Goal: Use online tool/utility: Use online tool/utility

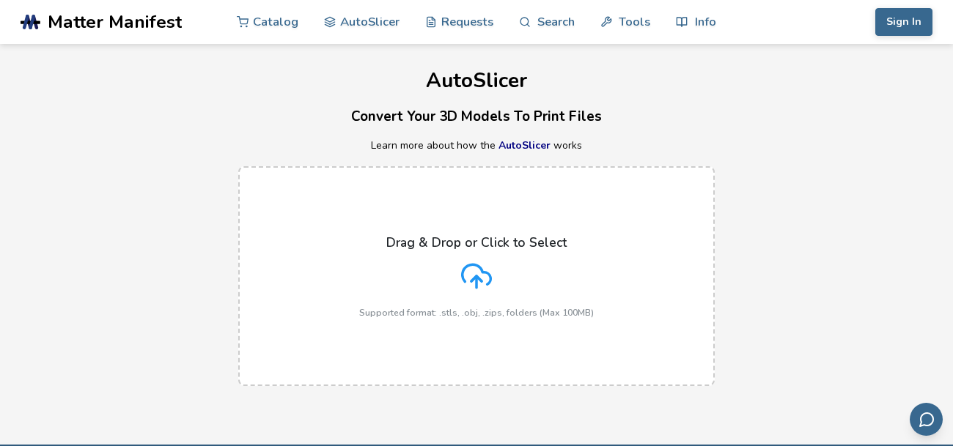
click at [463, 262] on icon at bounding box center [476, 276] width 31 height 31
click at [0, 0] on input "Drag & Drop or Click to Select Supported format: .stls, .obj, .zips, folders (M…" at bounding box center [0, 0] width 0 height 0
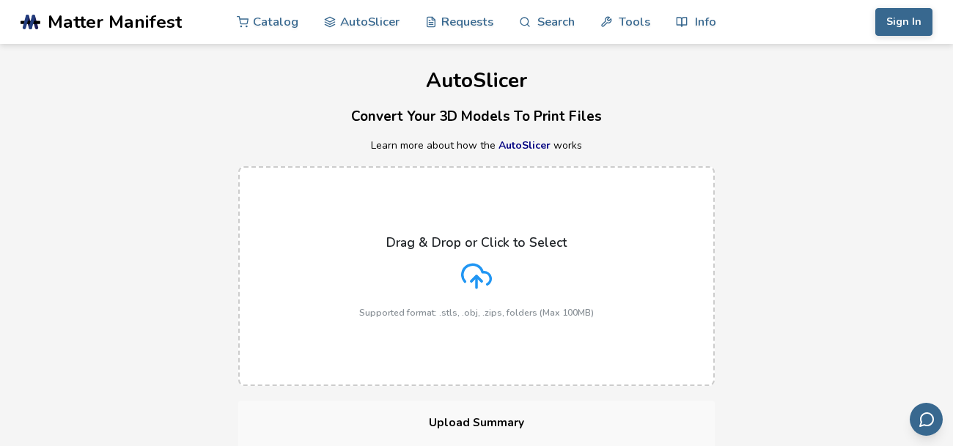
click at [500, 292] on div "Drag & Drop or Click to Select Supported format: .stls, .obj, .zips, folders (M…" at bounding box center [476, 276] width 235 height 83
click at [0, 0] on input "Drag & Drop or Click to Select Supported format: .stls, .obj, .zips, folders (M…" at bounding box center [0, 0] width 0 height 0
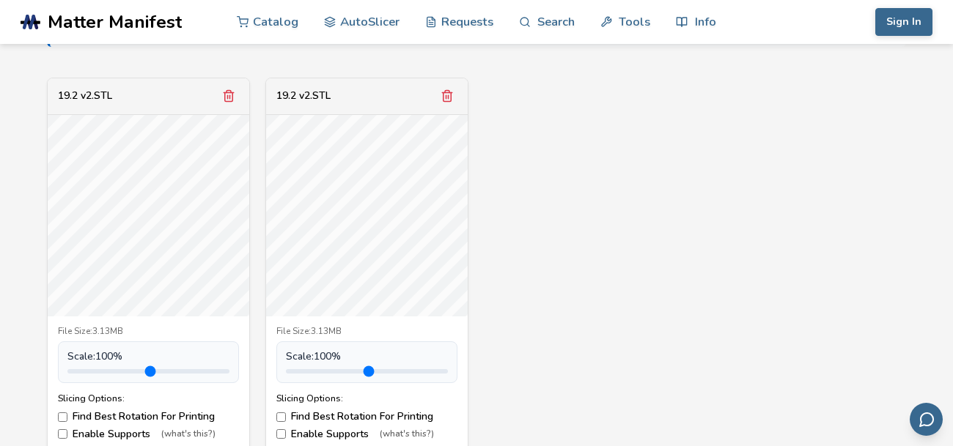
scroll to position [532, 0]
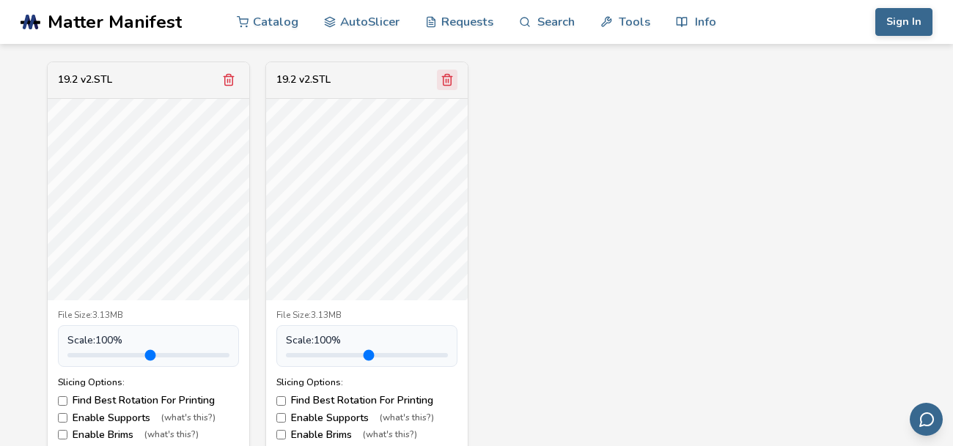
click at [449, 81] on line "Remove model" at bounding box center [449, 81] width 0 height 4
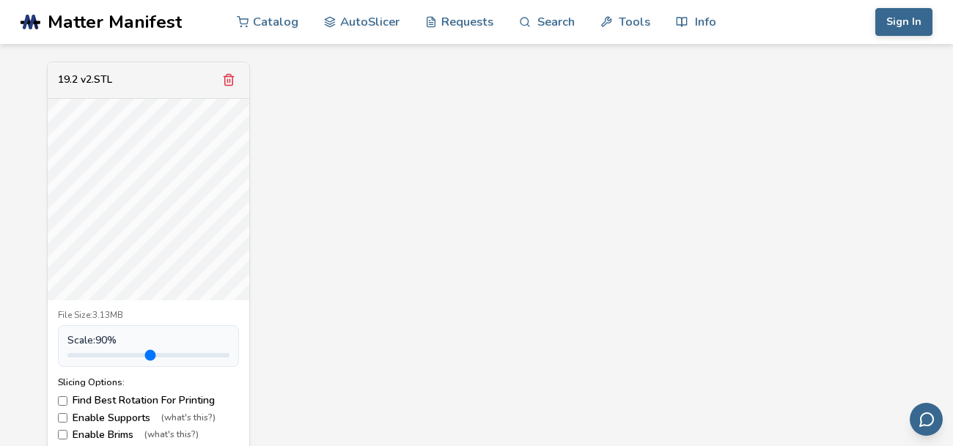
drag, startPoint x: 100, startPoint y: 356, endPoint x: 98, endPoint y: 366, distance: 10.5
type input "***"
click at [98, 358] on input "range" at bounding box center [148, 355] width 162 height 4
click at [286, 291] on div "19.2 v2.STL File Size: 3.13MB Scale: 90 % Slicing Options: Find Best Rotation F…" at bounding box center [476, 257] width 859 height 391
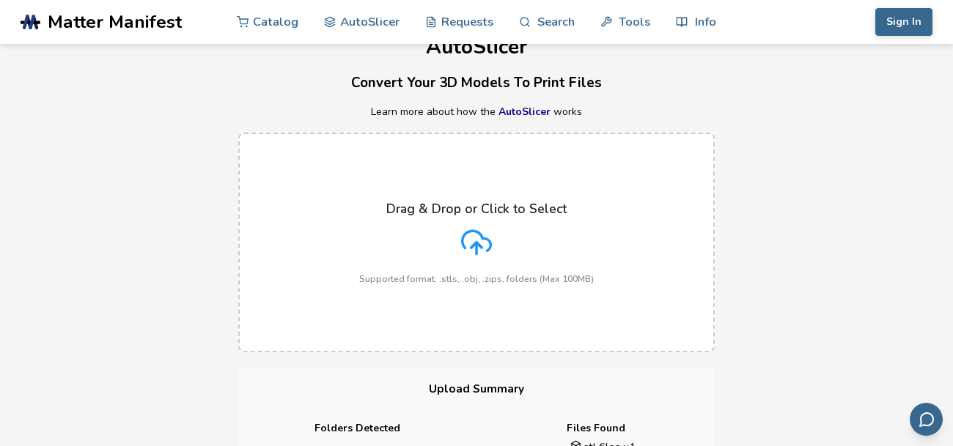
scroll to position [43, 0]
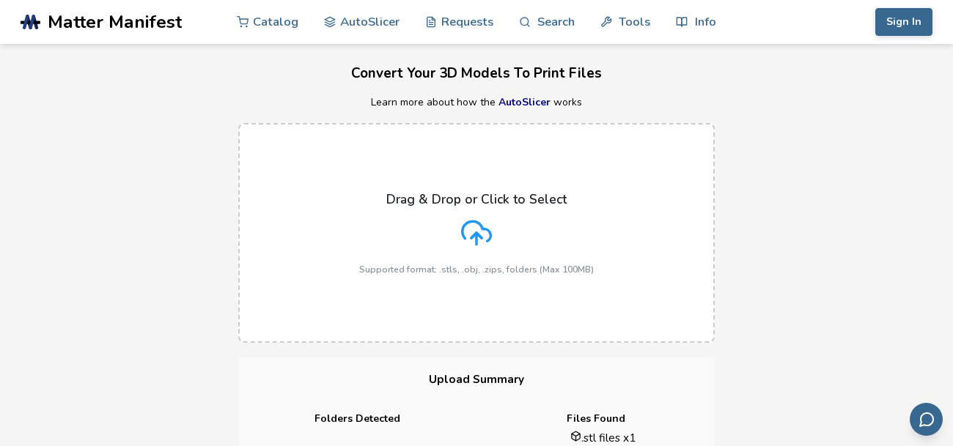
click at [509, 219] on div "Drag & Drop or Click to Select Supported format: .stls, .obj, .zips, folders (M…" at bounding box center [476, 233] width 235 height 83
click at [0, 0] on input "Drag & Drop or Click to Select Supported format: .stls, .obj, .zips, folders (M…" at bounding box center [0, 0] width 0 height 0
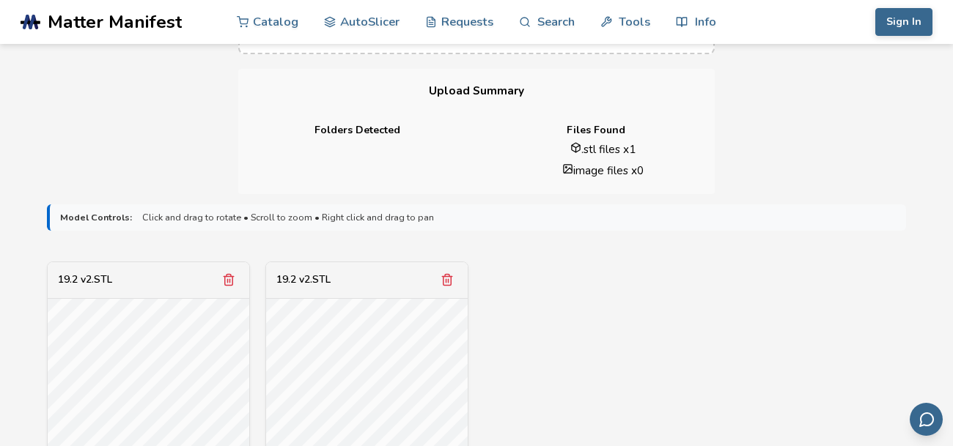
scroll to position [470, 0]
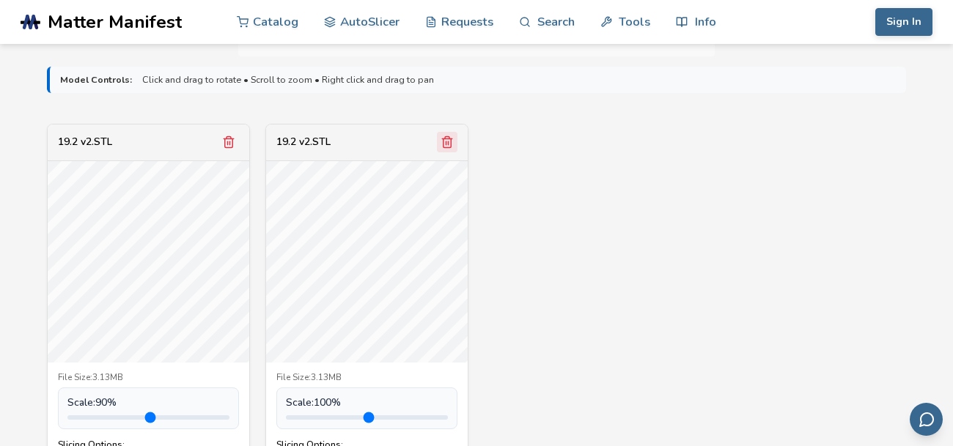
click at [446, 144] on line "Remove model" at bounding box center [446, 143] width 0 height 4
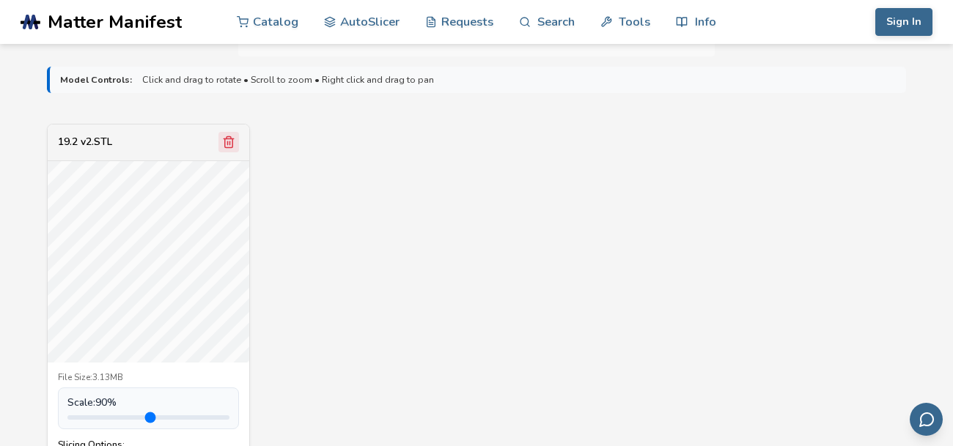
click at [227, 140] on icon "Remove model" at bounding box center [228, 142] width 13 height 13
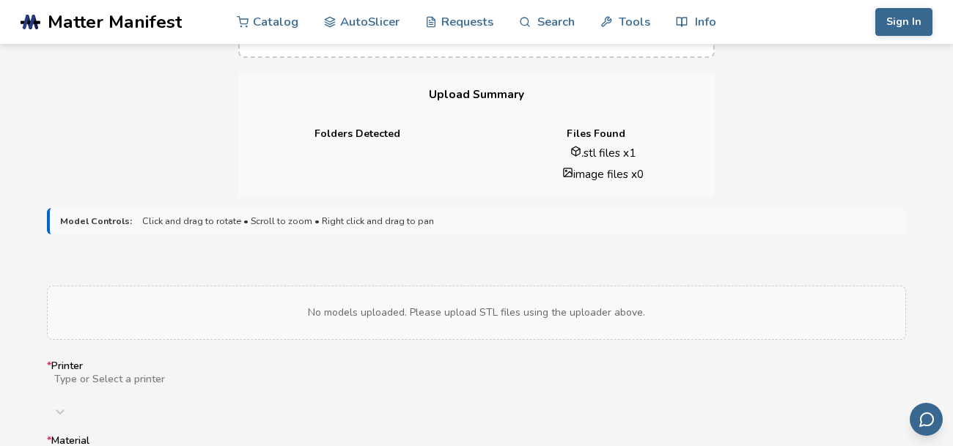
scroll to position [5, 0]
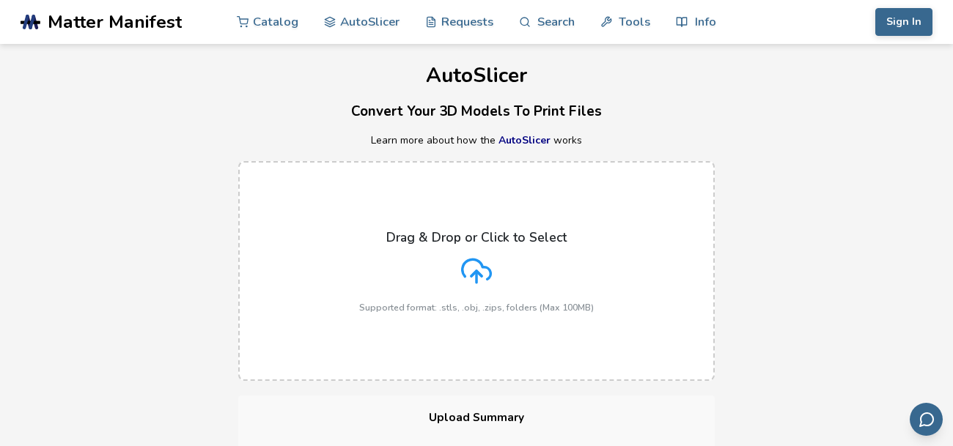
click at [430, 268] on div "Drag & Drop or Click to Select Supported format: .stls, .obj, .zips, folders (M…" at bounding box center [476, 271] width 235 height 83
click at [0, 0] on input "Drag & Drop or Click to Select Supported format: .stls, .obj, .zips, folders (M…" at bounding box center [0, 0] width 0 height 0
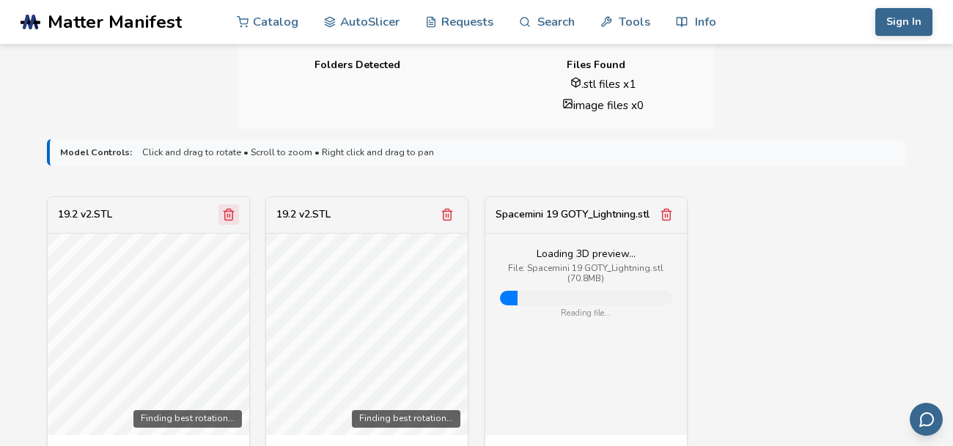
click at [232, 215] on icon "Remove model" at bounding box center [228, 214] width 13 height 13
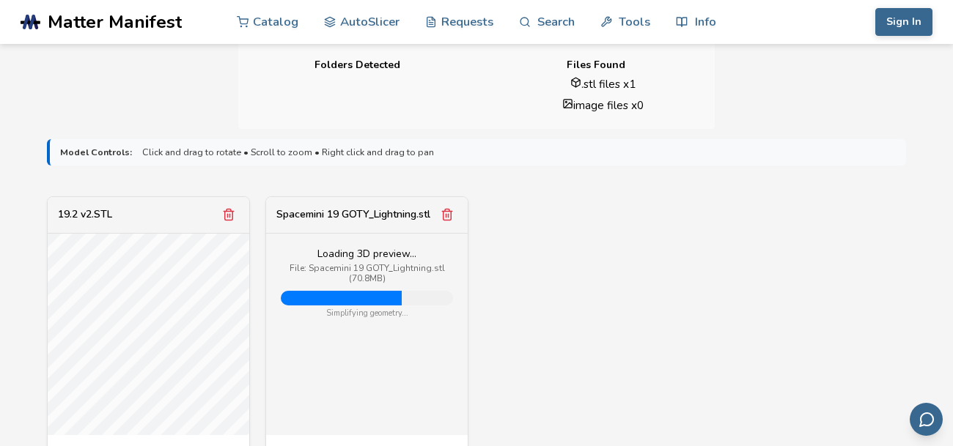
click at [232, 216] on icon "Remove model" at bounding box center [228, 214] width 13 height 13
